Goal: Find contact information: Find contact information

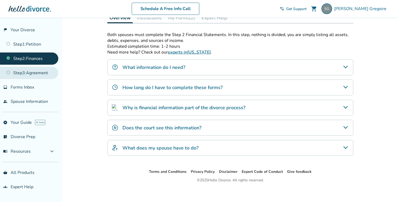
scroll to position [90, 0]
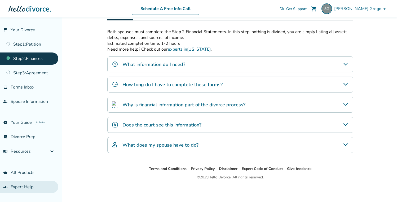
click at [8, 184] on link "groups Expert Help" at bounding box center [29, 187] width 58 height 12
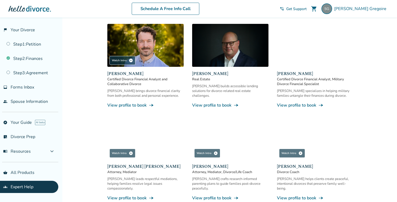
scroll to position [259, 0]
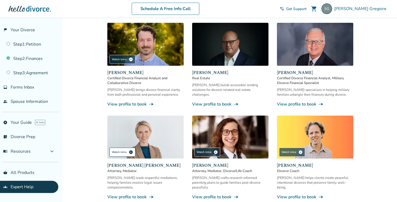
click at [116, 148] on div "Watch Intro play_circle" at bounding box center [122, 152] width 26 height 9
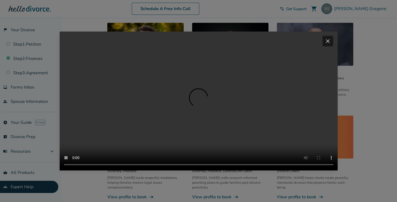
click at [327, 38] on span "close" at bounding box center [328, 41] width 6 height 6
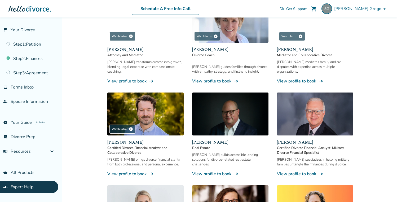
scroll to position [182, 0]
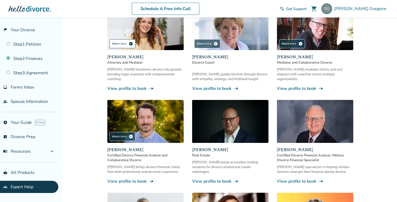
click at [125, 39] on div "Watch Intro play_circle" at bounding box center [122, 43] width 26 height 9
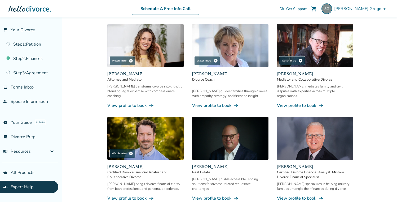
scroll to position [151, 0]
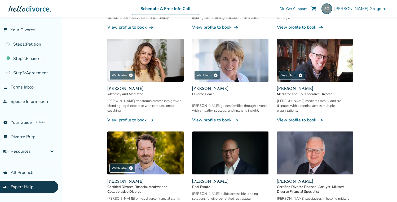
click at [126, 117] on link "View profile to book line_end_arrow_notch" at bounding box center [145, 120] width 76 height 6
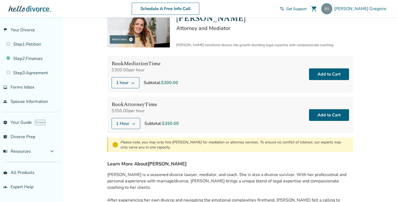
scroll to position [26, 0]
